Goal: Information Seeking & Learning: Check status

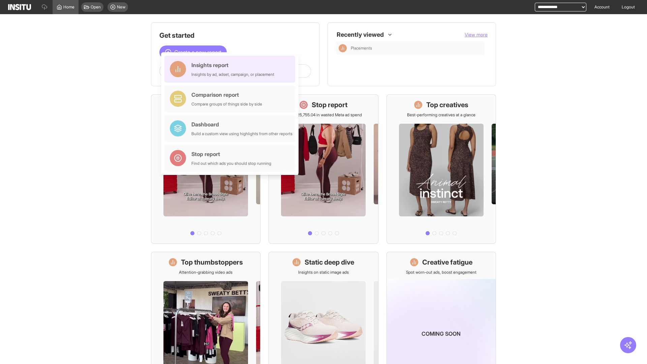
click at [232, 69] on div "Insights report Insights by ad, adset, campaign, or placement" at bounding box center [233, 69] width 83 height 16
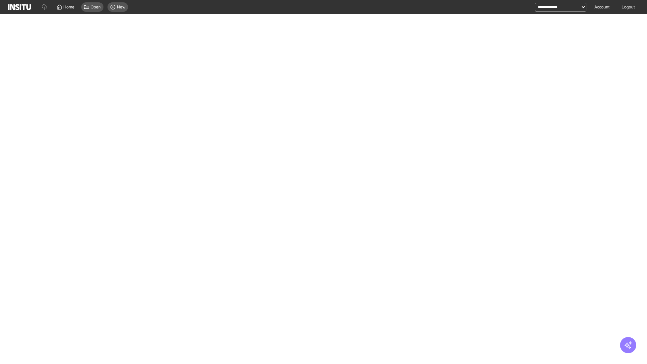
select select "**"
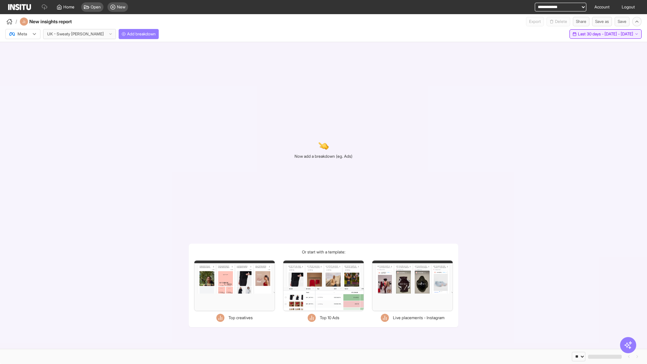
click at [591, 34] on span "Last 30 days - [DATE] - [DATE]" at bounding box center [605, 33] width 55 height 5
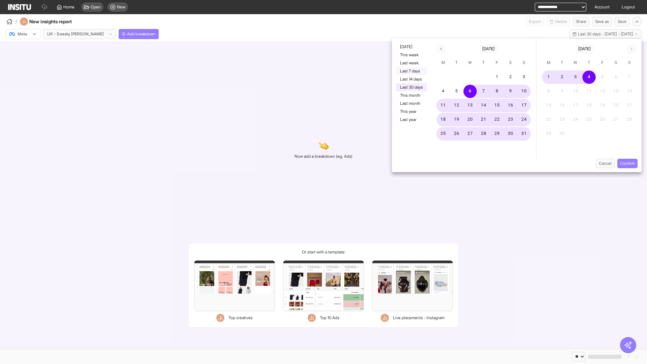
click at [411, 71] on button "Last 7 days" at bounding box center [411, 71] width 31 height 8
